Goal: Information Seeking & Learning: Find specific fact

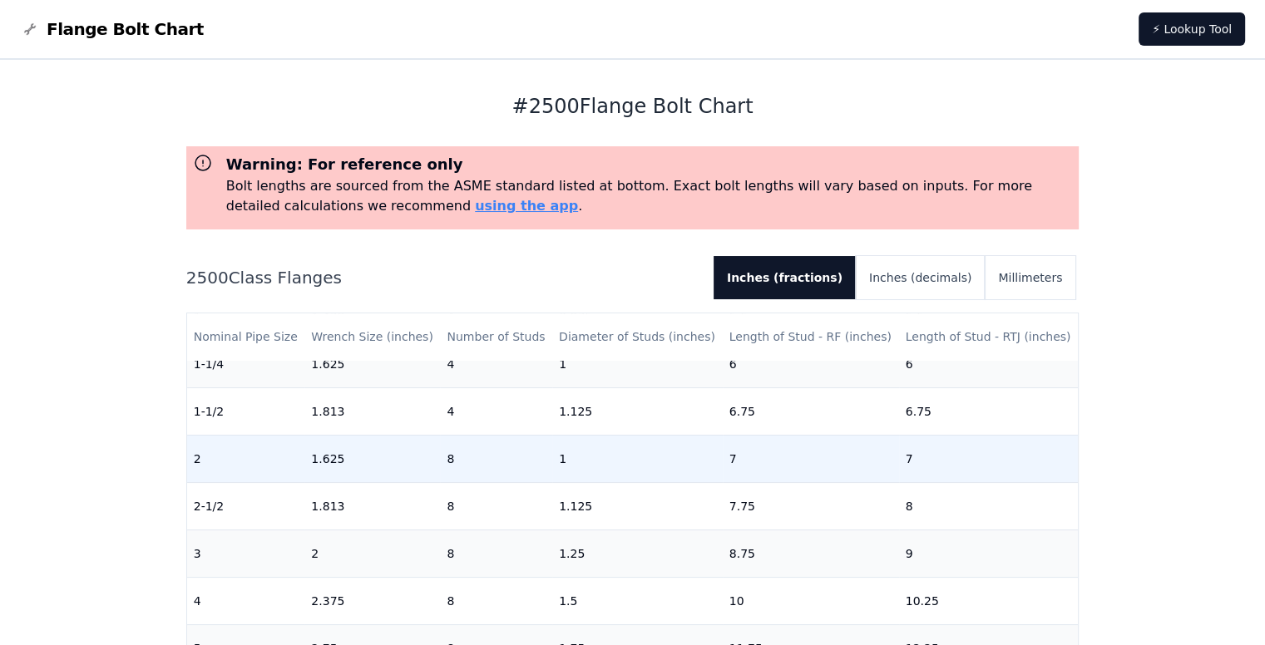
scroll to position [166, 0]
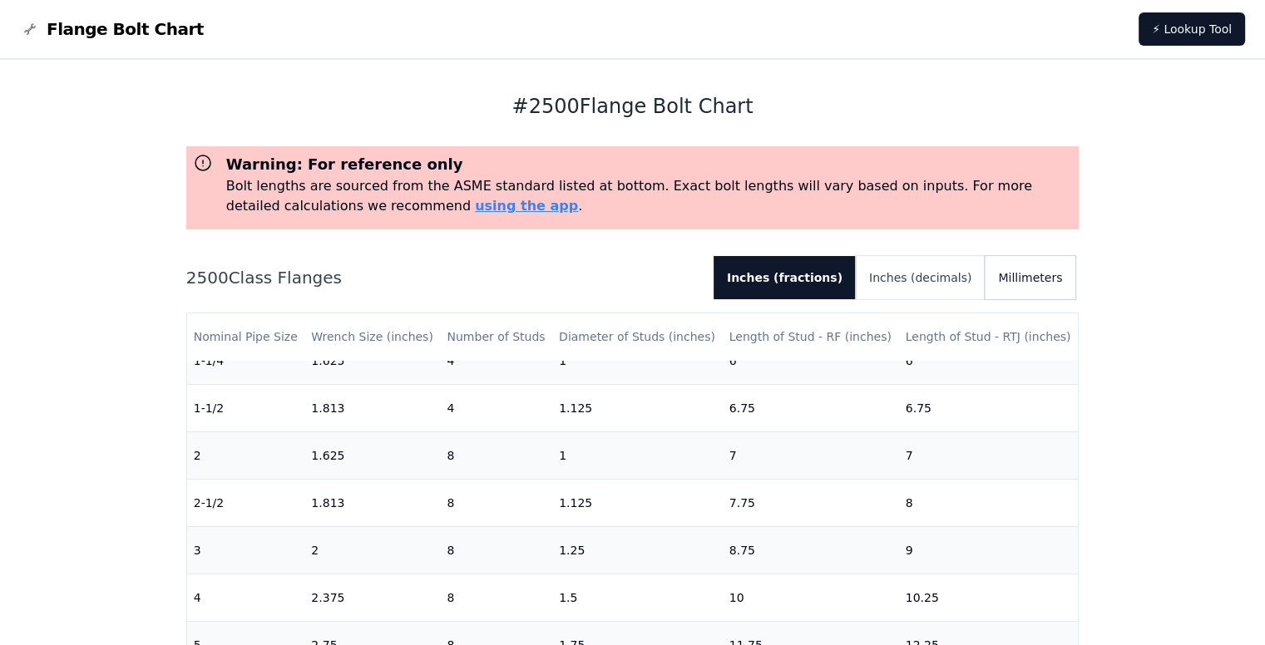
click at [1045, 277] on button "Millimeters" at bounding box center [1030, 277] width 91 height 43
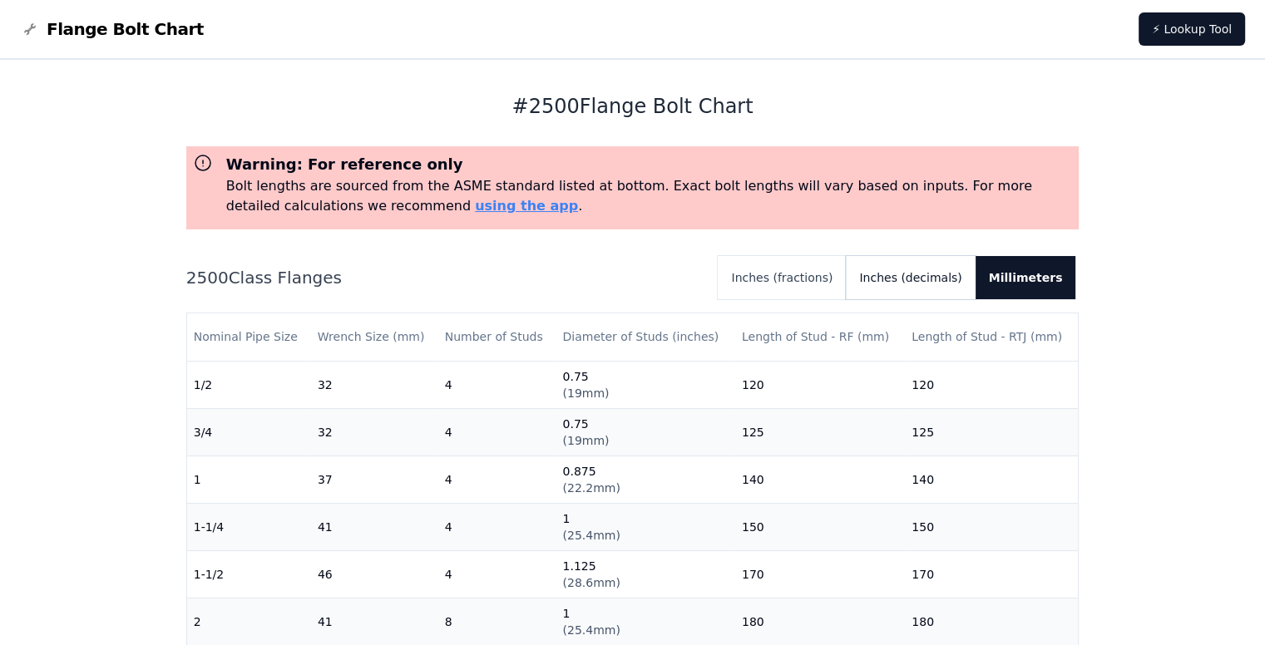
click at [937, 273] on button "Inches (decimals)" at bounding box center [910, 277] width 129 height 43
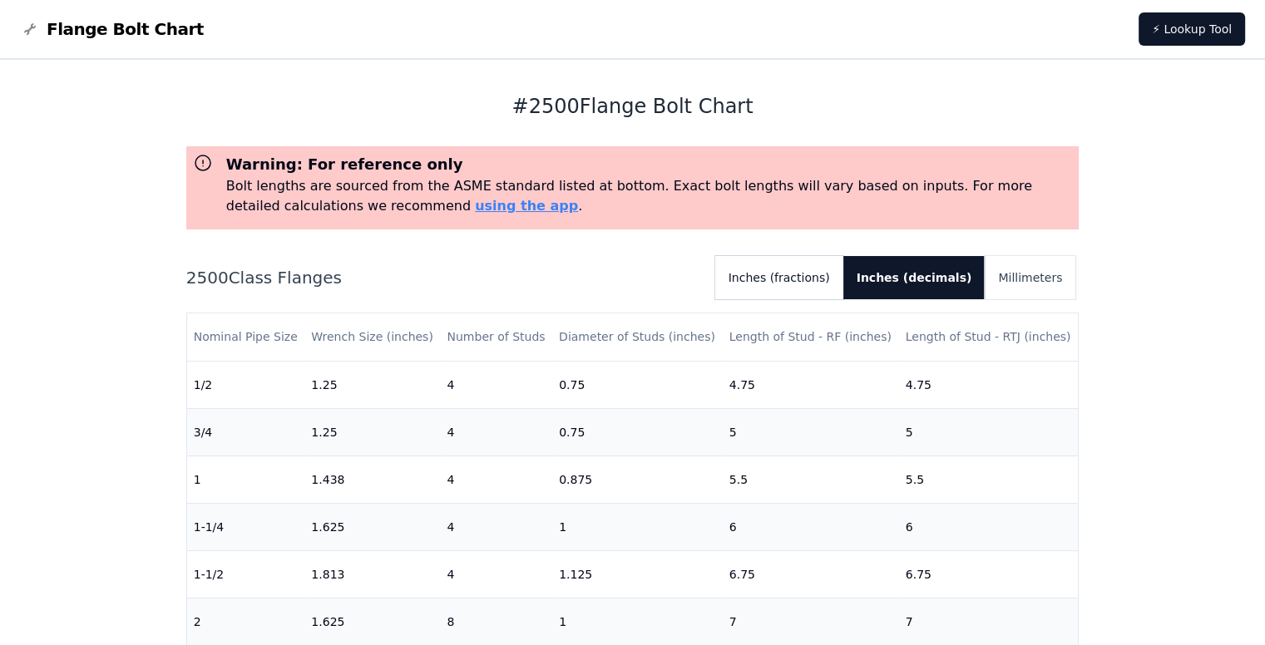
click at [786, 293] on button "Inches (fractions)" at bounding box center [779, 277] width 128 height 43
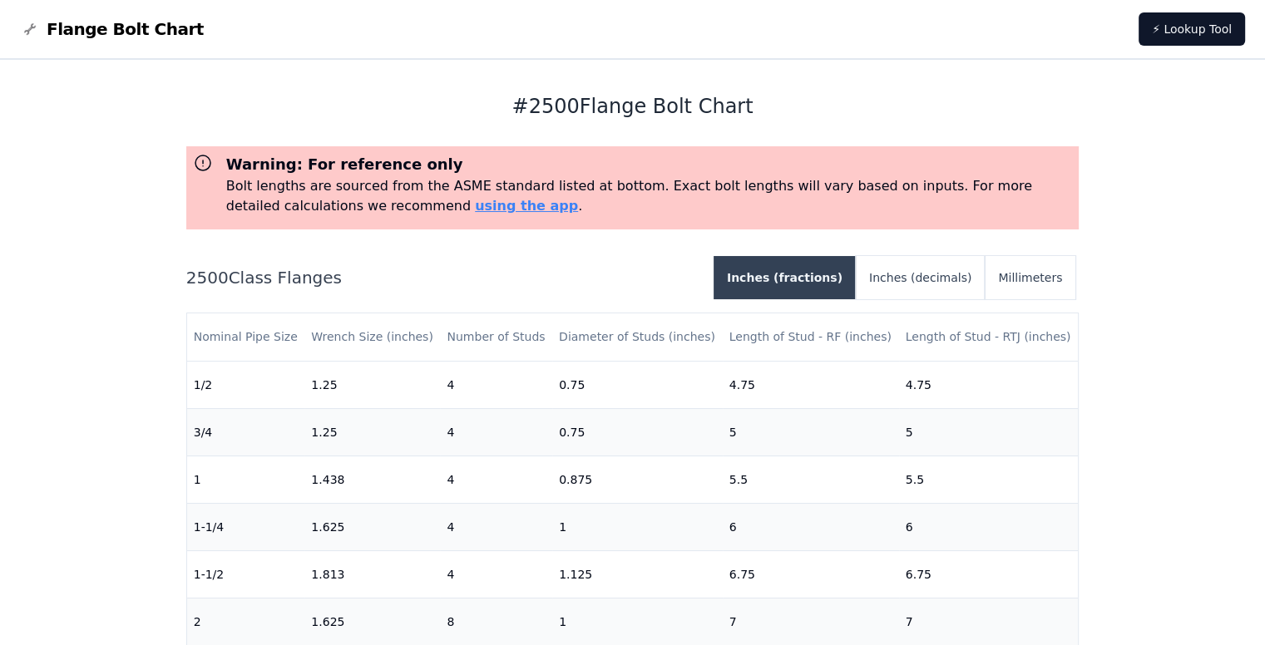
click at [807, 281] on button "Inches (fractions)" at bounding box center [784, 277] width 142 height 43
click at [967, 279] on button "Inches (decimals)" at bounding box center [920, 277] width 129 height 43
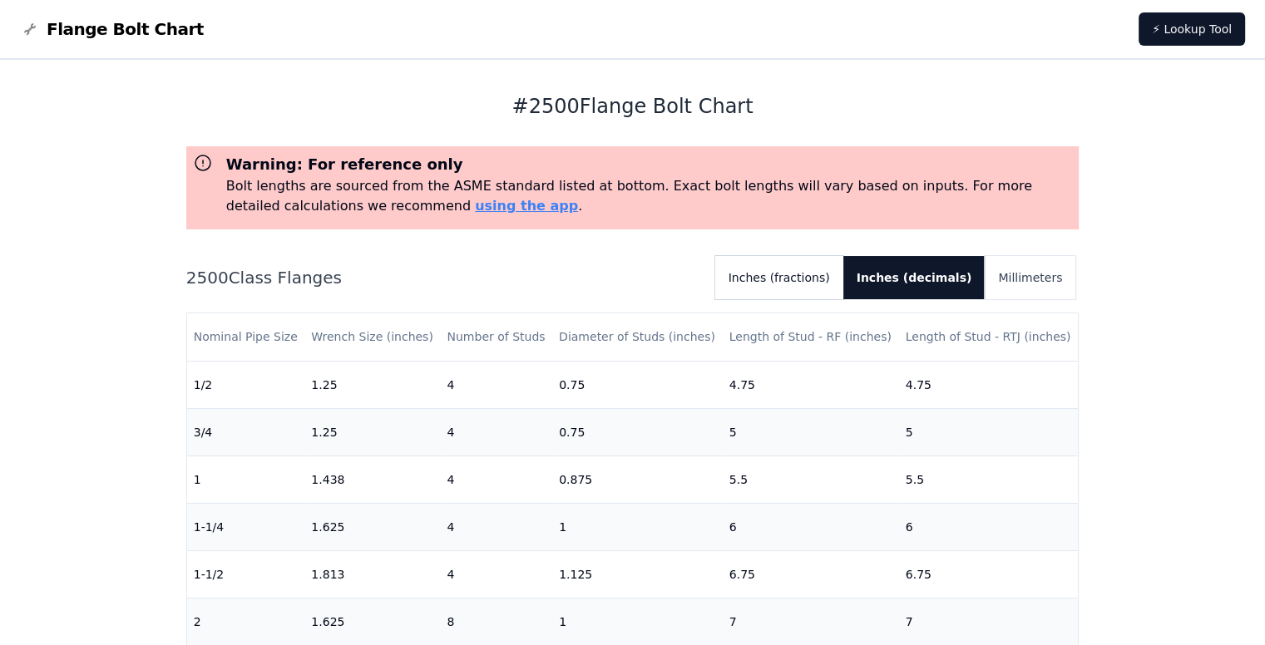
click at [843, 274] on button "Inches (fractions)" at bounding box center [779, 277] width 128 height 43
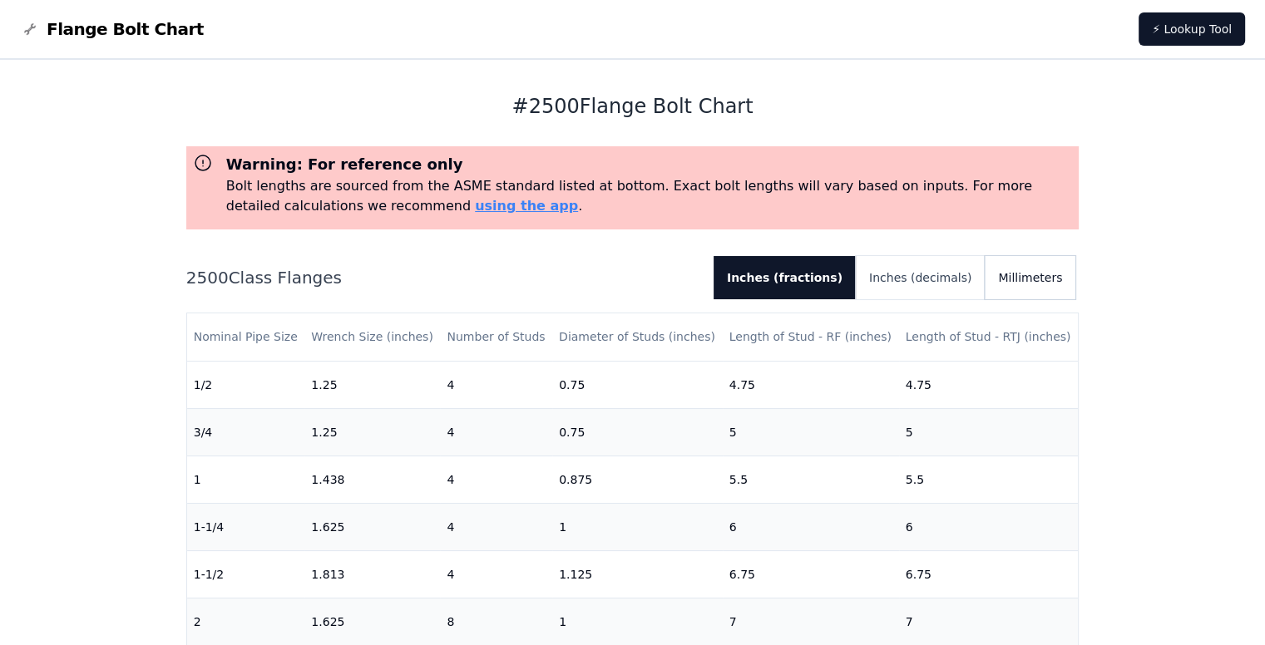
click at [993, 258] on button "Millimeters" at bounding box center [1030, 277] width 91 height 43
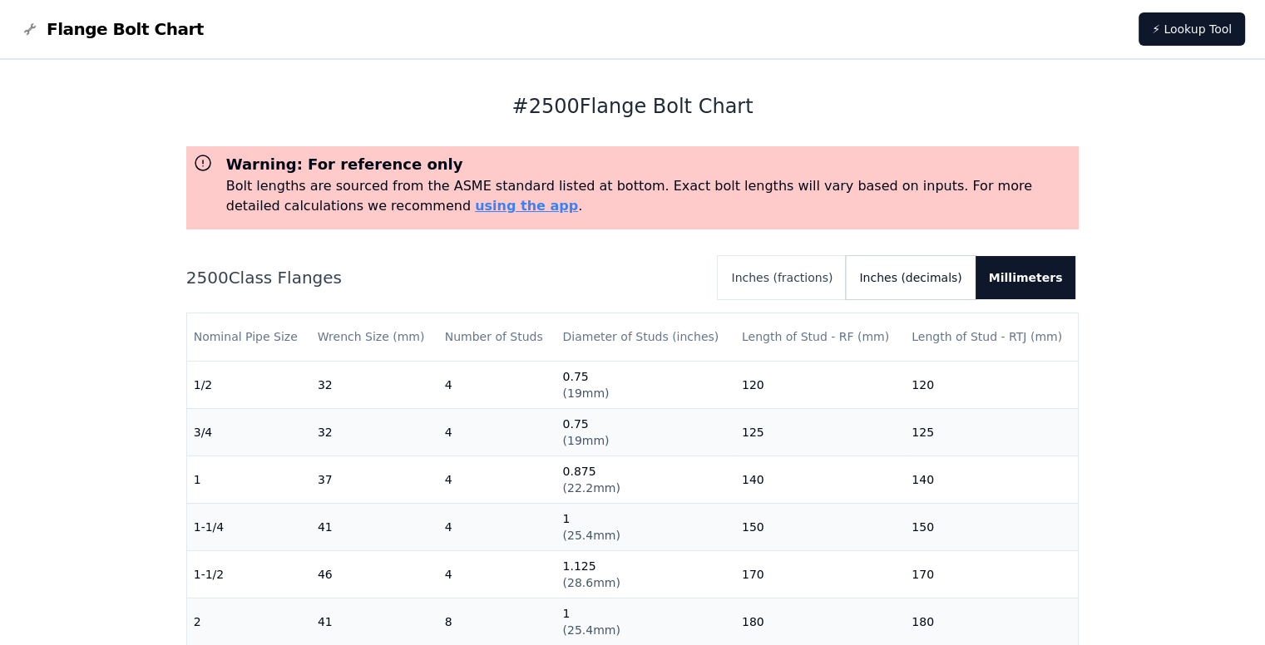
click at [955, 272] on button "Inches (decimals)" at bounding box center [910, 277] width 129 height 43
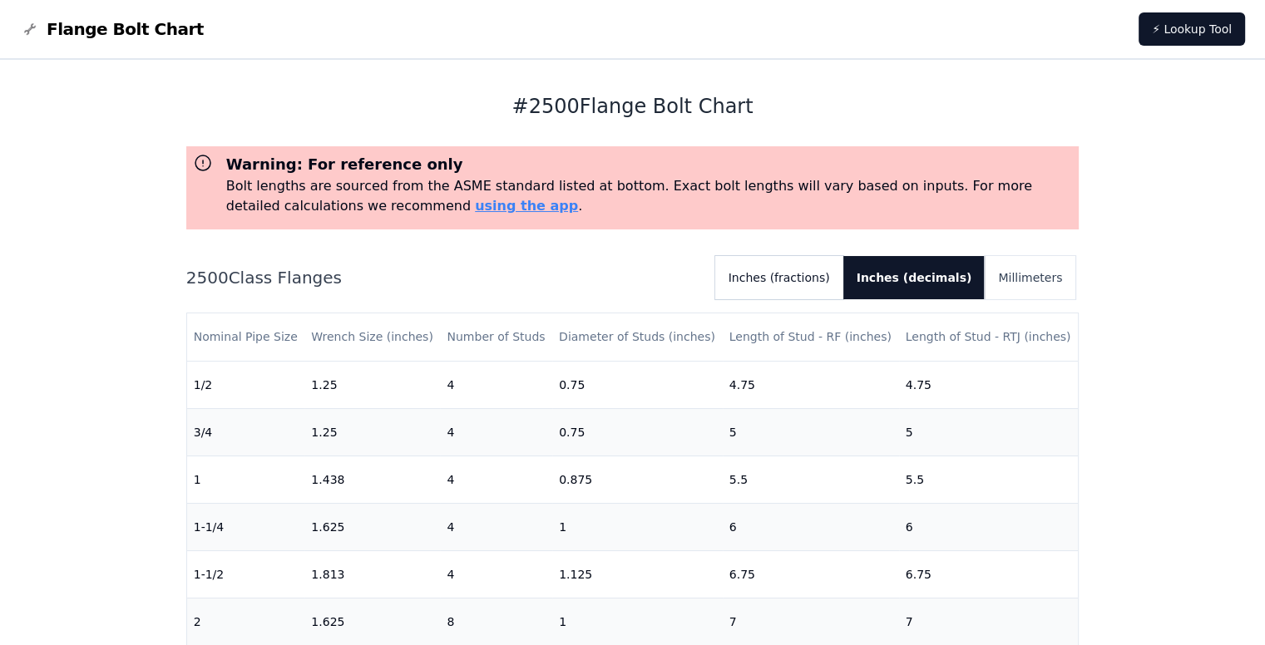
click at [843, 272] on button "Inches (fractions)" at bounding box center [779, 277] width 128 height 43
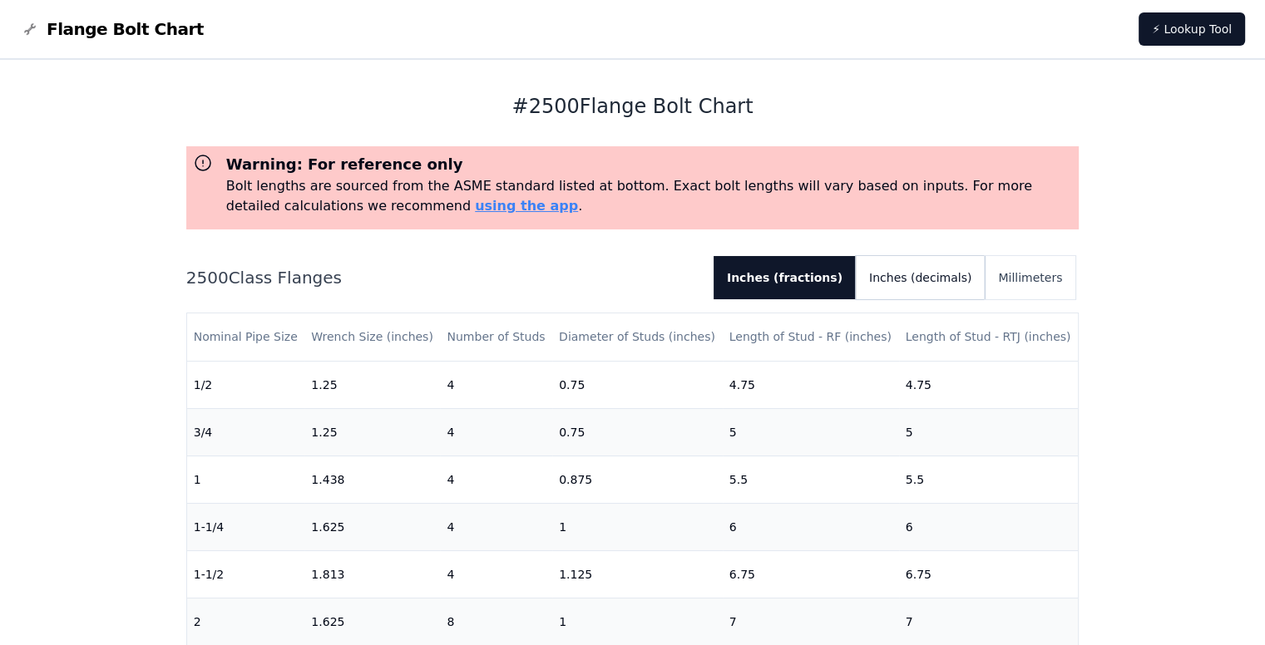
click at [925, 263] on button "Inches (decimals)" at bounding box center [920, 277] width 129 height 43
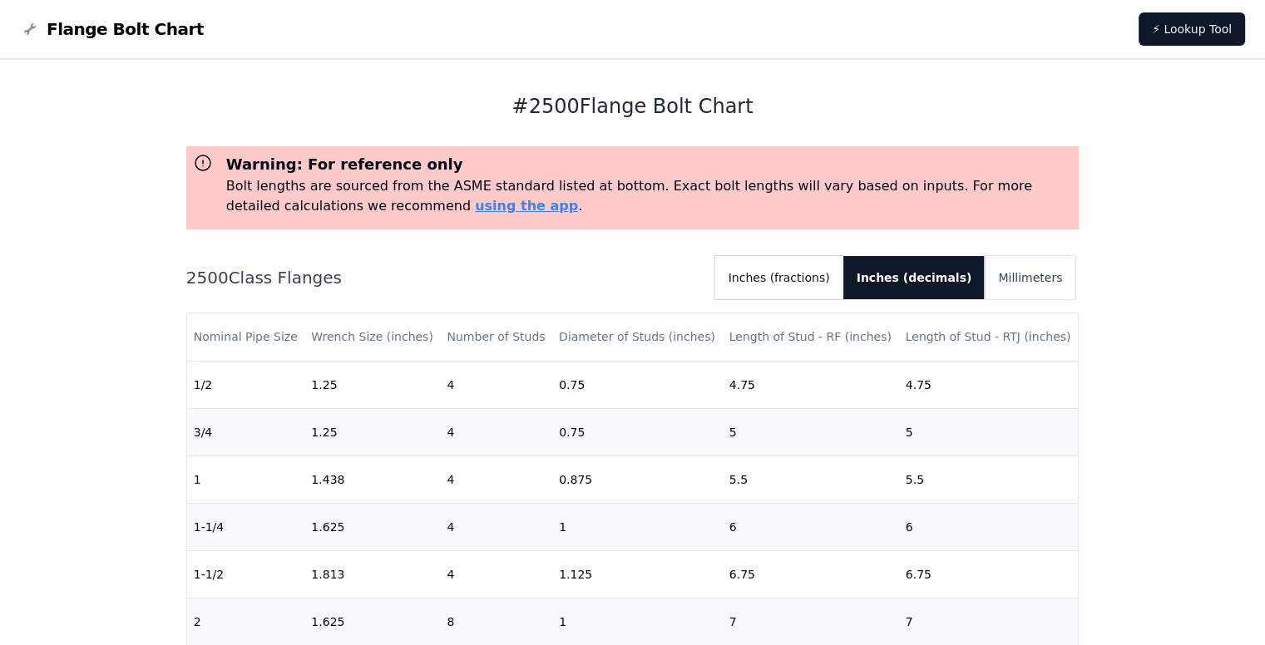
click at [785, 293] on button "Inches (fractions)" at bounding box center [779, 277] width 128 height 43
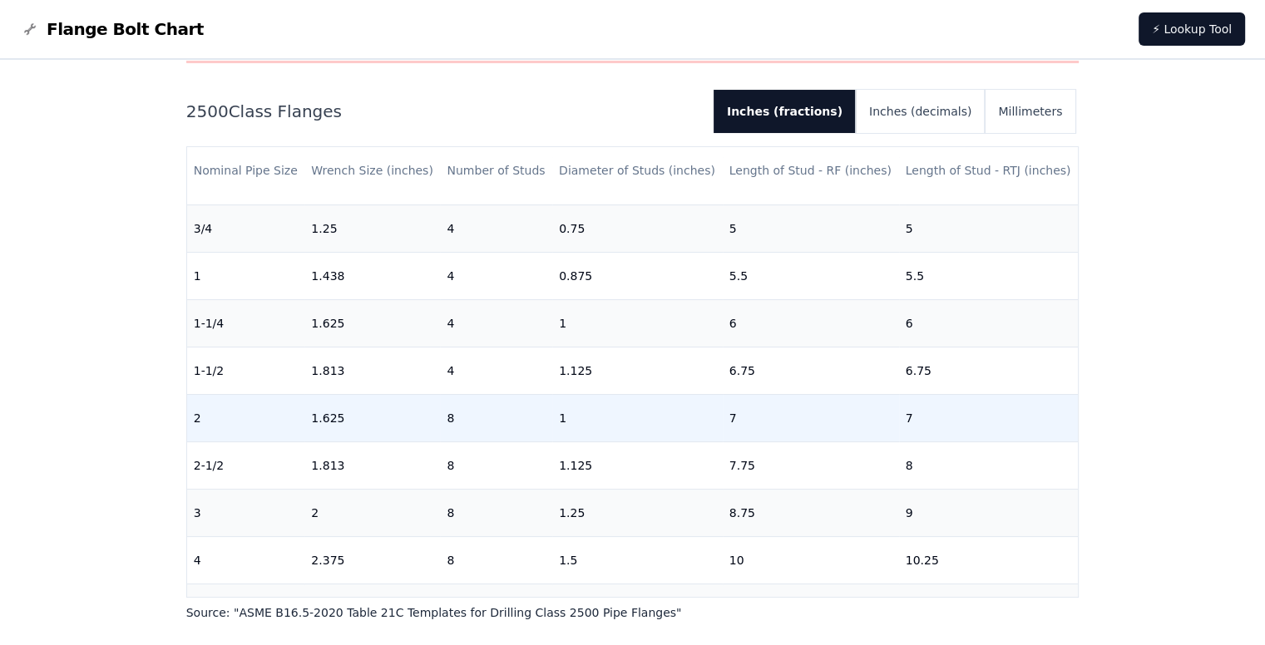
scroll to position [83, 0]
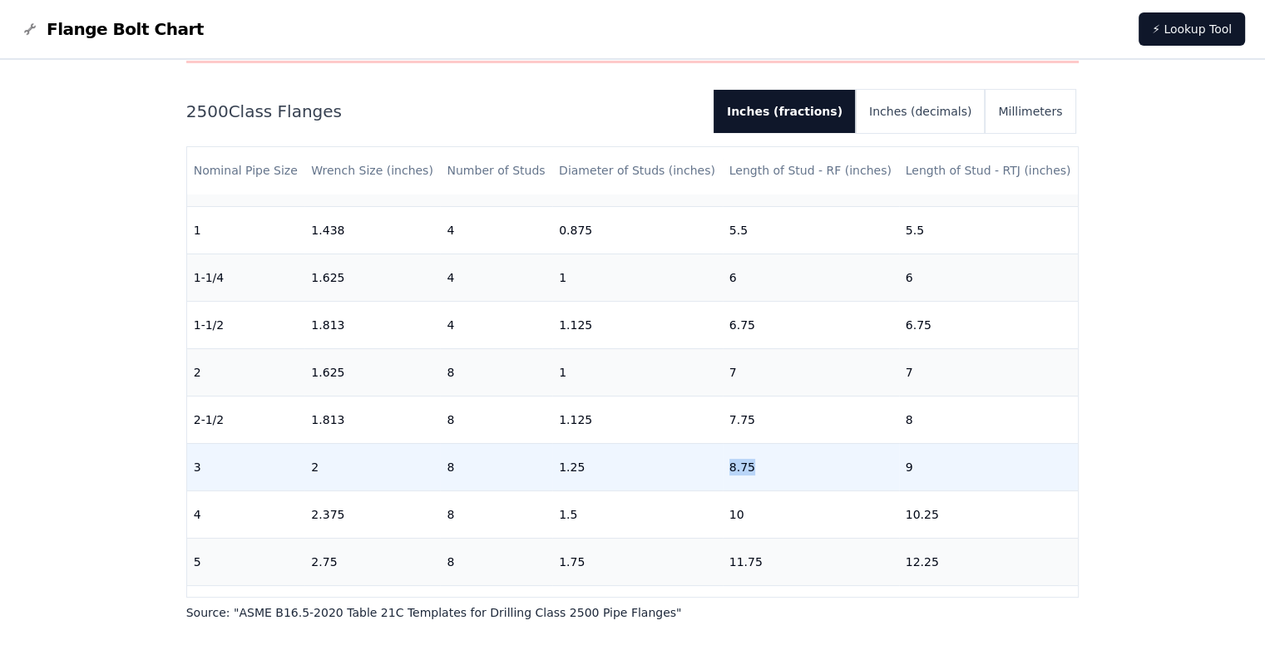
drag, startPoint x: 711, startPoint y: 470, endPoint x: 767, endPoint y: 471, distance: 55.7
click at [767, 471] on tr "3 2 8 1.25 8.75 9" at bounding box center [632, 466] width 891 height 47
click at [920, 470] on td "9" at bounding box center [989, 466] width 180 height 47
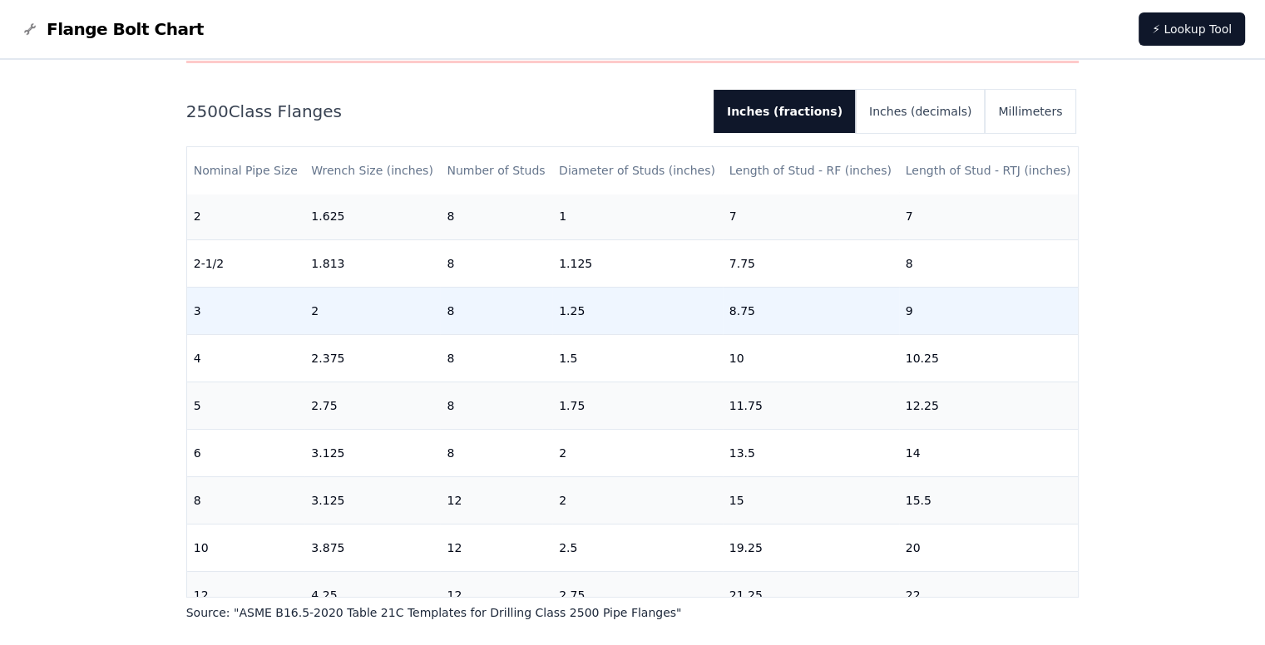
scroll to position [273, 0]
